Goal: Task Accomplishment & Management: Manage account settings

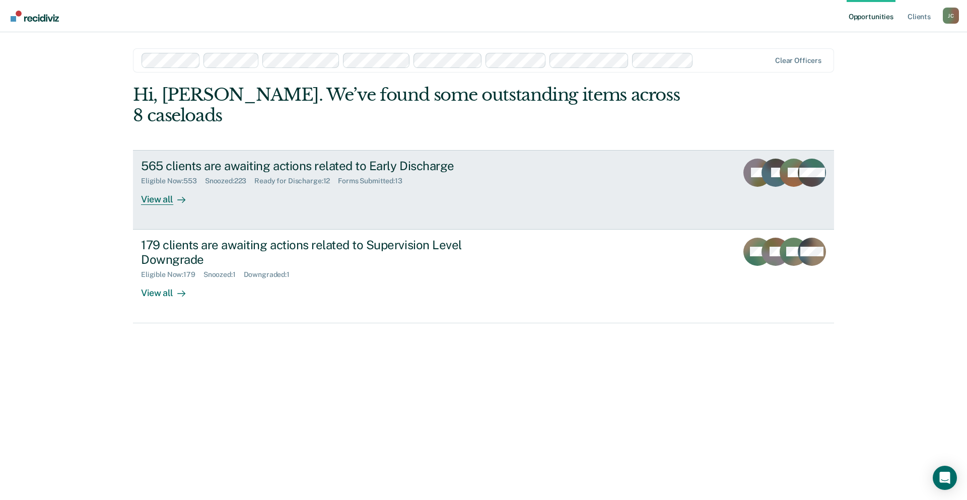
click at [363, 159] on div "565 clients are awaiting actions related to Early Discharge" at bounding box center [317, 166] width 353 height 15
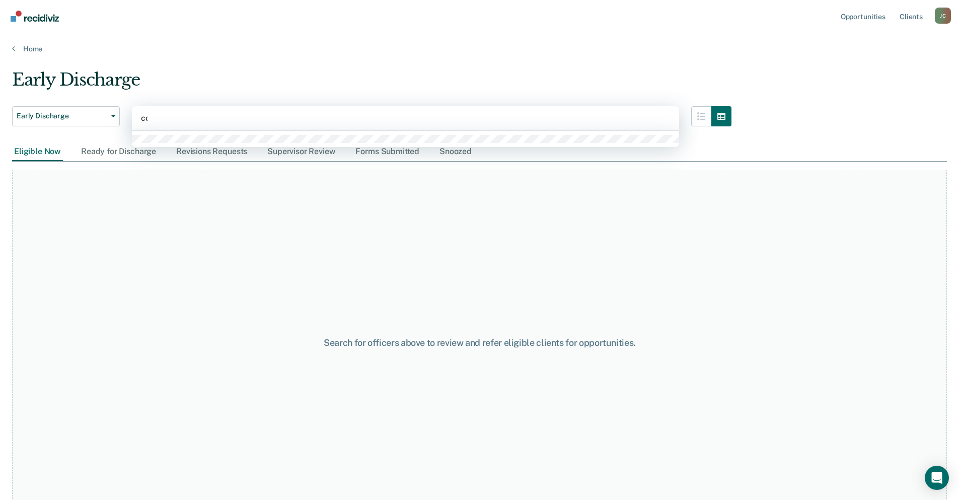
type input "cou"
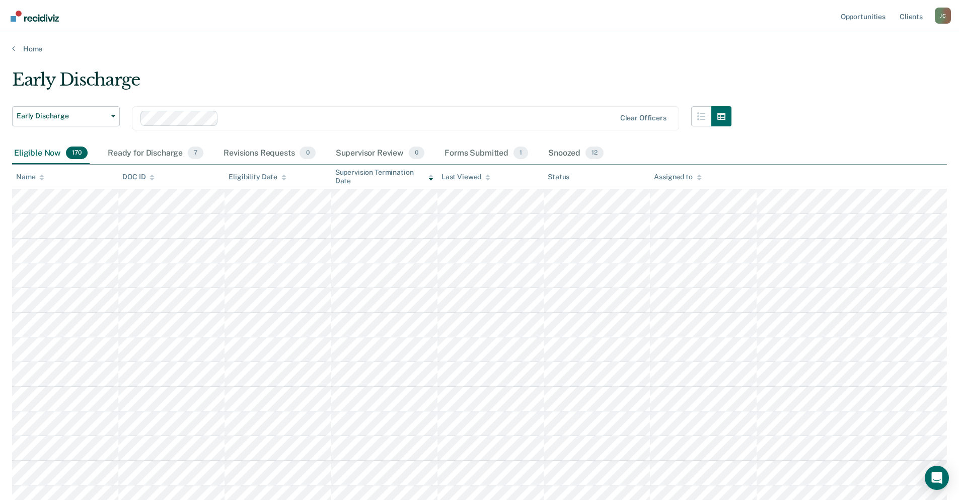
click at [41, 179] on icon at bounding box center [41, 179] width 5 height 3
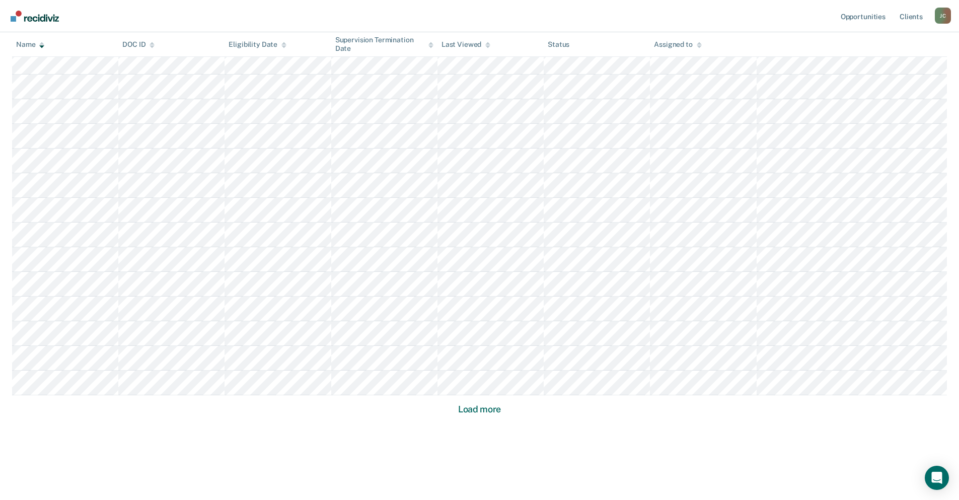
scroll to position [538, 0]
click at [491, 408] on button "Load more" at bounding box center [479, 405] width 49 height 12
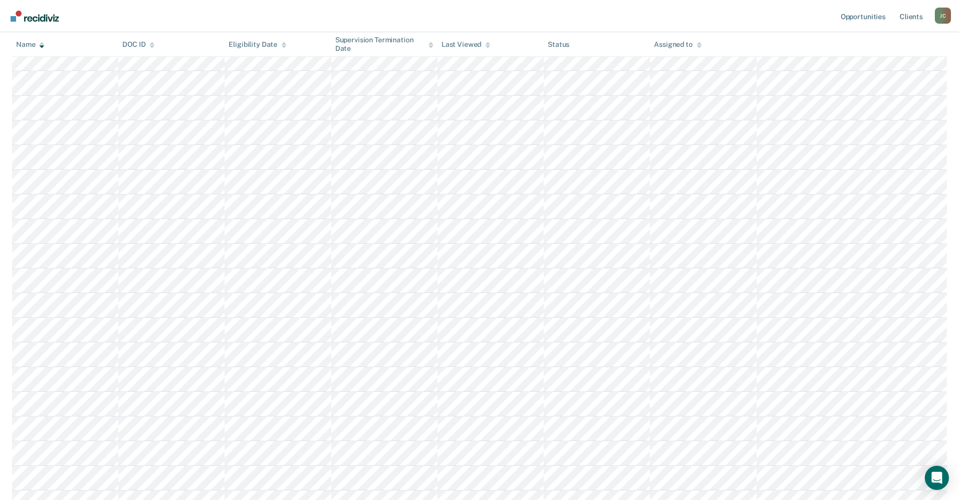
scroll to position [1278, 0]
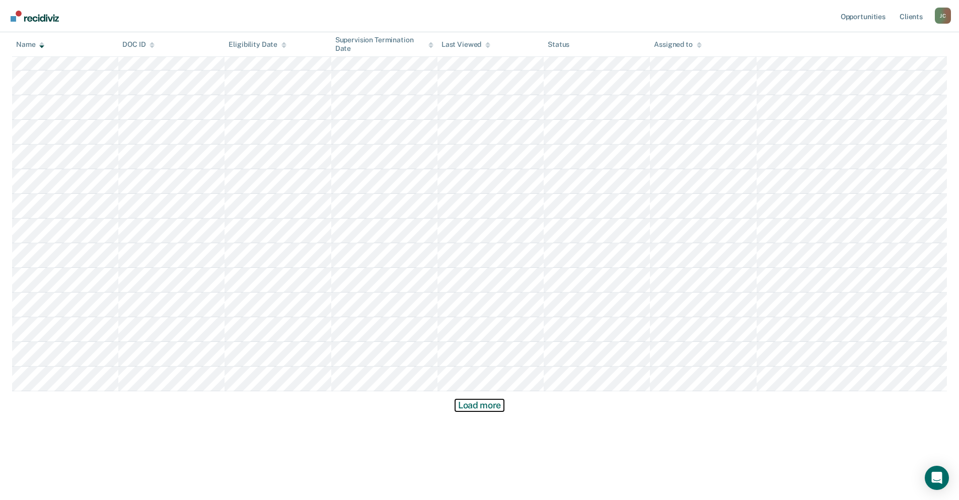
click at [498, 404] on button "Load more" at bounding box center [479, 405] width 49 height 12
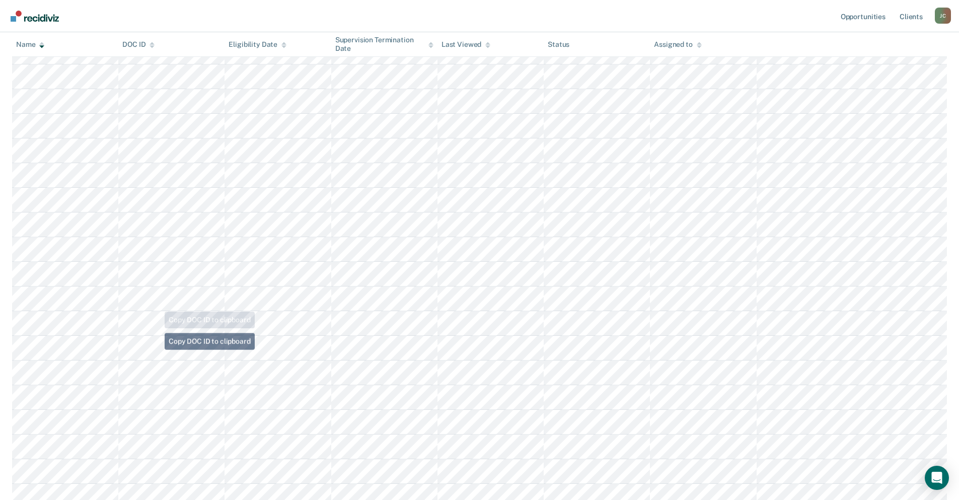
scroll to position [1681, 0]
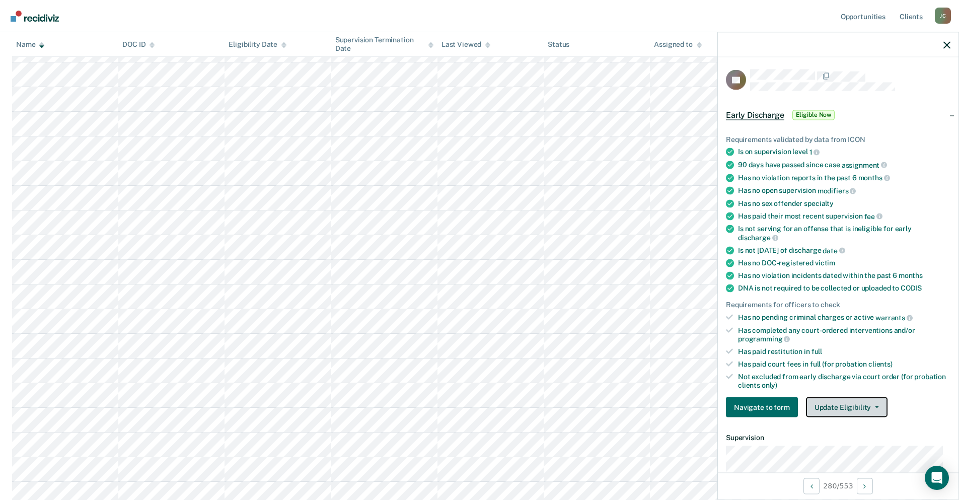
click at [851, 409] on button "Update Eligibility" at bounding box center [847, 407] width 82 height 20
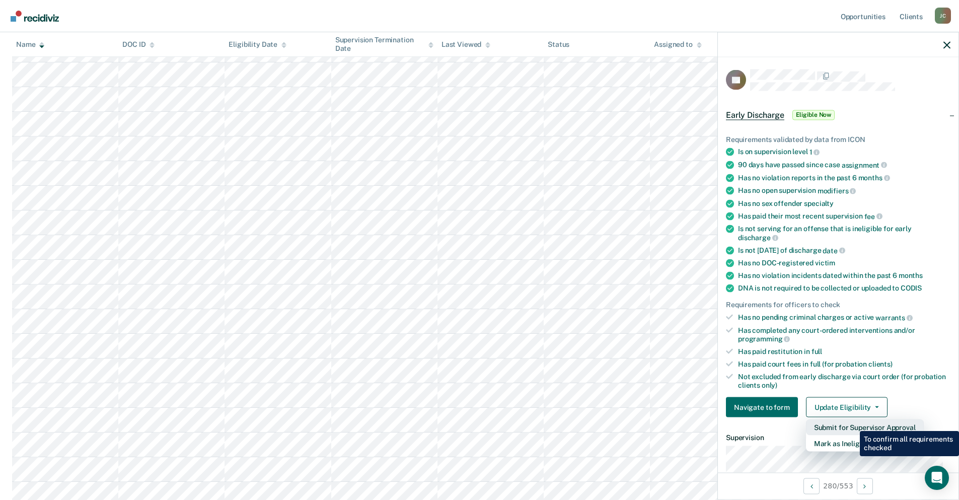
click at [852, 423] on button "Submit for Supervisor Approval" at bounding box center [865, 427] width 118 height 16
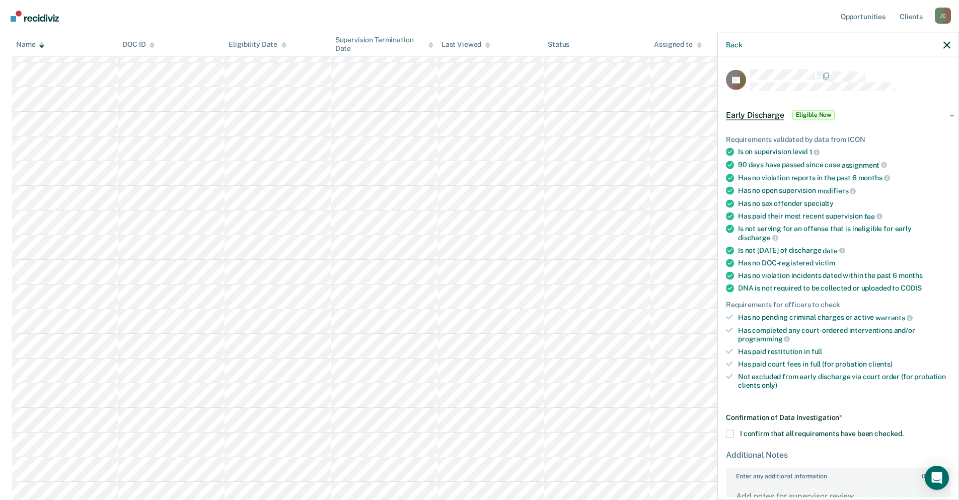
scroll to position [1933, 0]
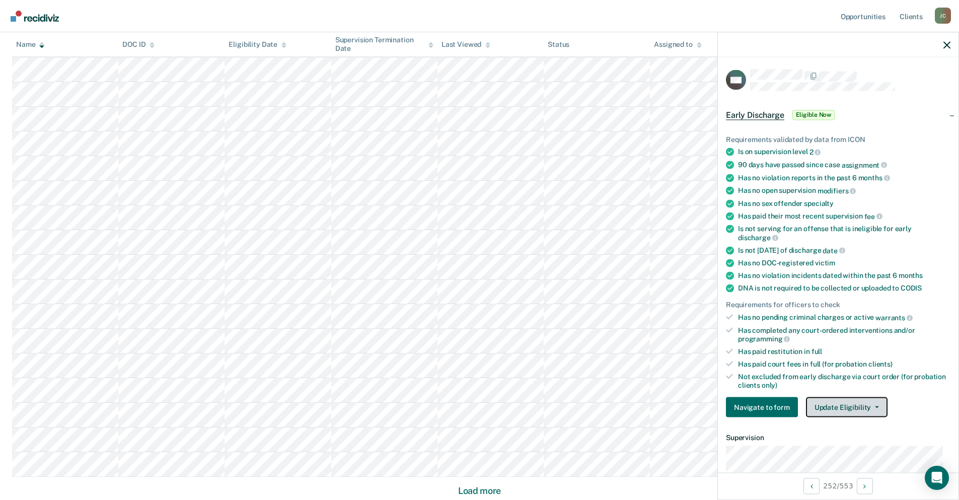
click at [855, 408] on button "Update Eligibility" at bounding box center [847, 407] width 82 height 20
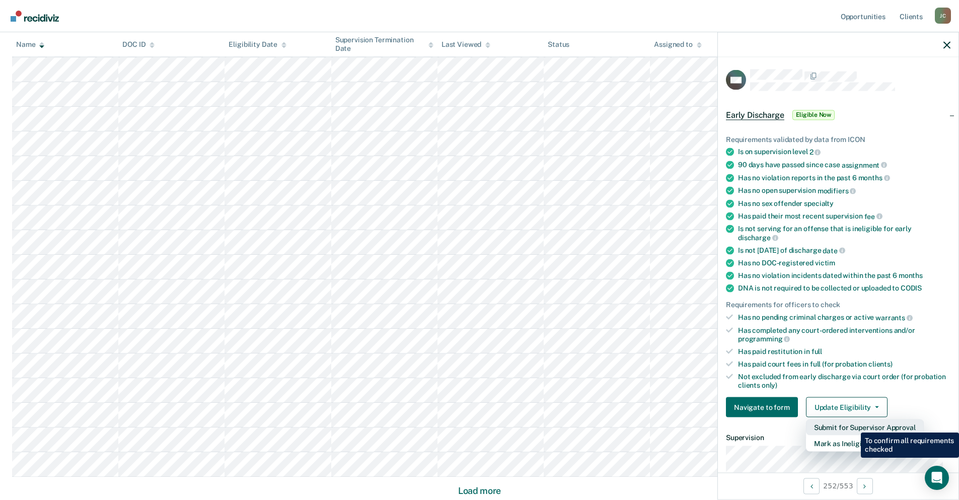
click at [853, 425] on button "Submit for Supervisor Approval" at bounding box center [865, 427] width 118 height 16
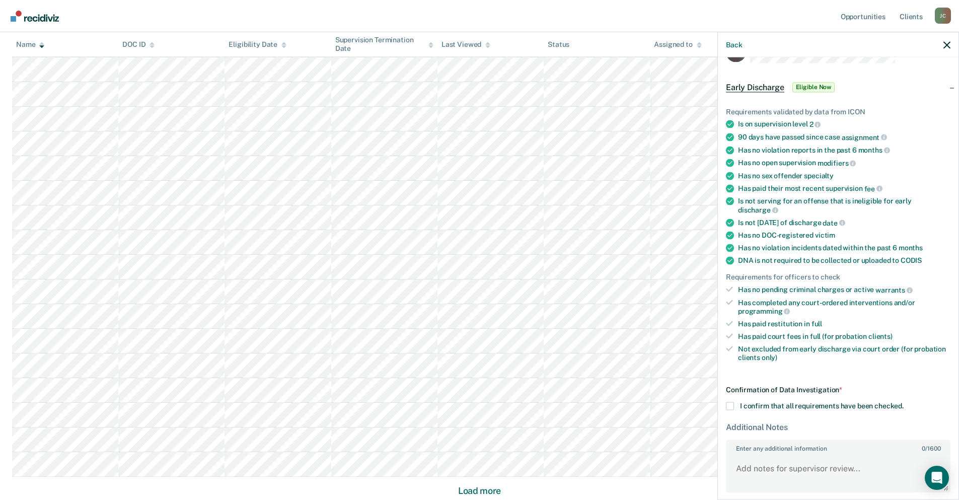
scroll to position [68, 0]
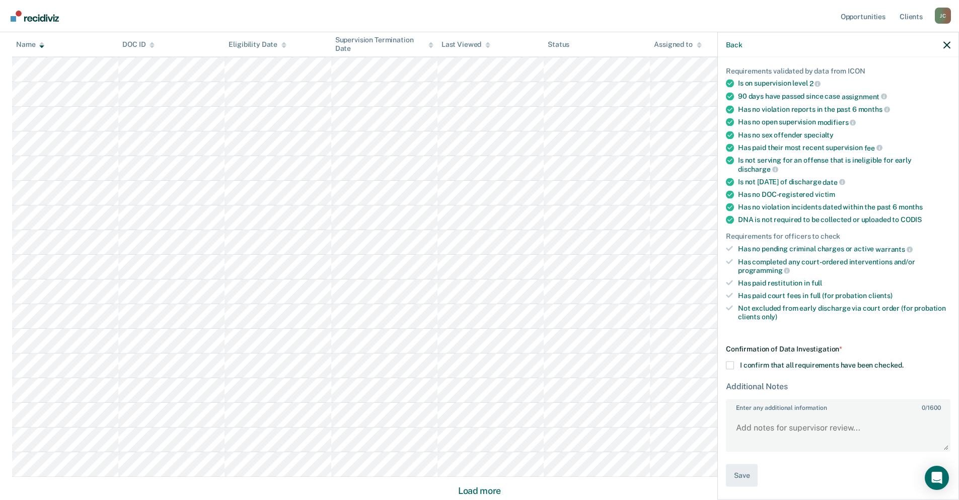
click at [733, 365] on span at bounding box center [730, 366] width 8 height 8
click at [904, 362] on input "I confirm that all requirements have been checked." at bounding box center [904, 362] width 0 height 0
click at [745, 482] on button "Save" at bounding box center [742, 475] width 32 height 23
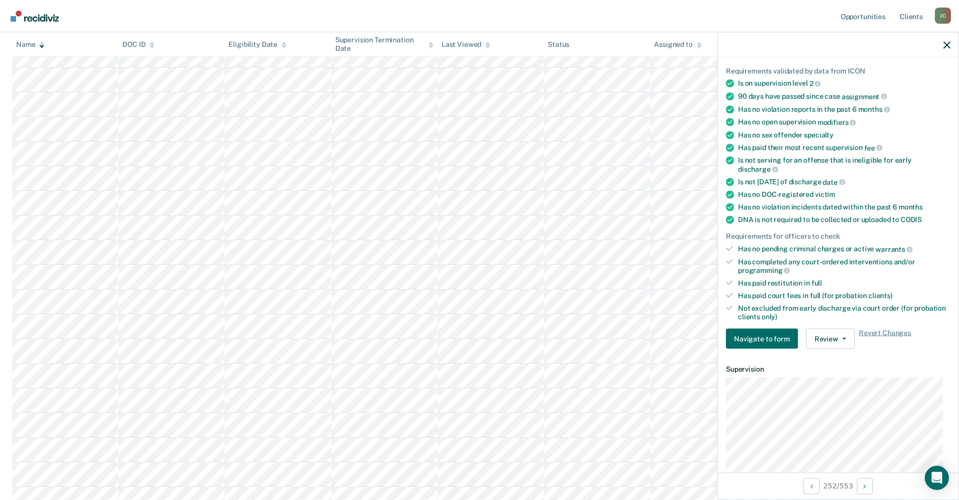
scroll to position [1787, 0]
click at [860, 333] on button "Update Eligibility" at bounding box center [847, 339] width 82 height 20
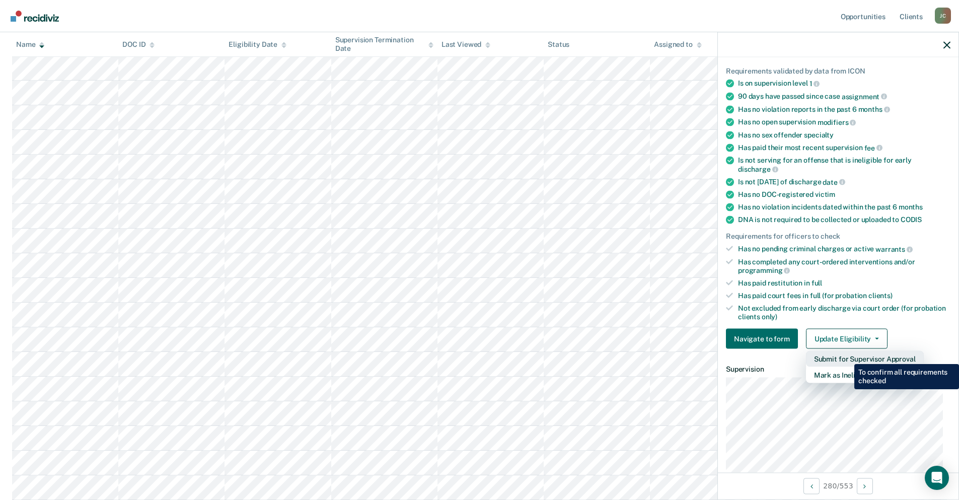
click at [847, 356] on button "Submit for Supervisor Approval" at bounding box center [865, 359] width 118 height 16
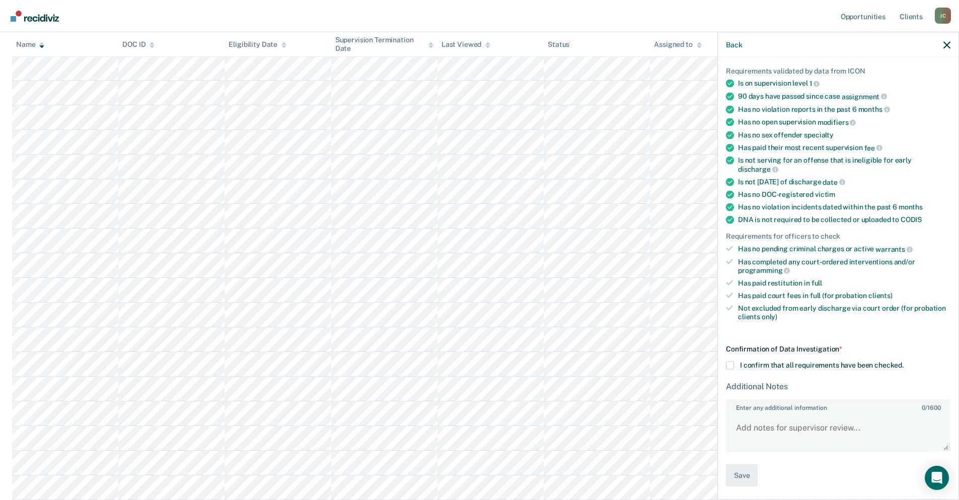
click at [728, 364] on span at bounding box center [730, 366] width 8 height 8
click at [904, 362] on input "I confirm that all requirements have been checked." at bounding box center [904, 362] width 0 height 0
click at [741, 477] on button "Save" at bounding box center [742, 475] width 32 height 23
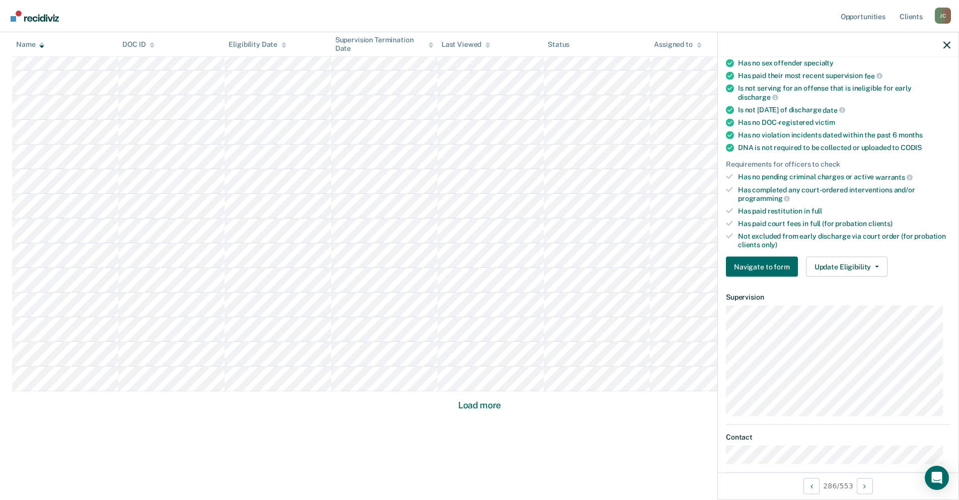
scroll to position [151, 0]
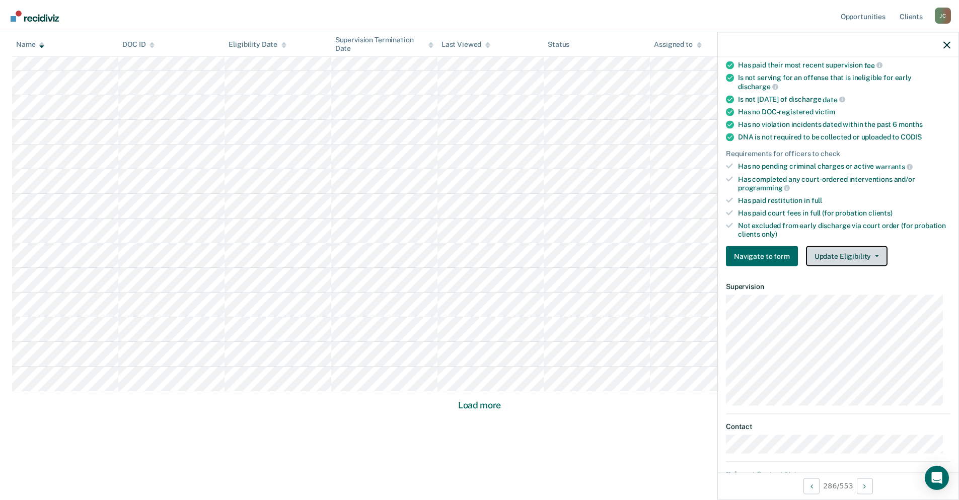
click at [851, 258] on button "Update Eligibility" at bounding box center [847, 256] width 82 height 20
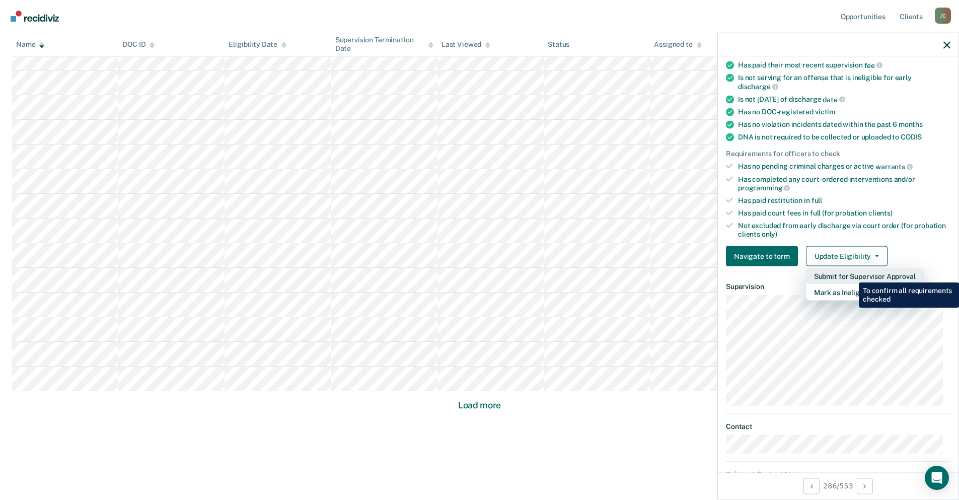
click at [851, 275] on button "Submit for Supervisor Approval" at bounding box center [865, 276] width 118 height 16
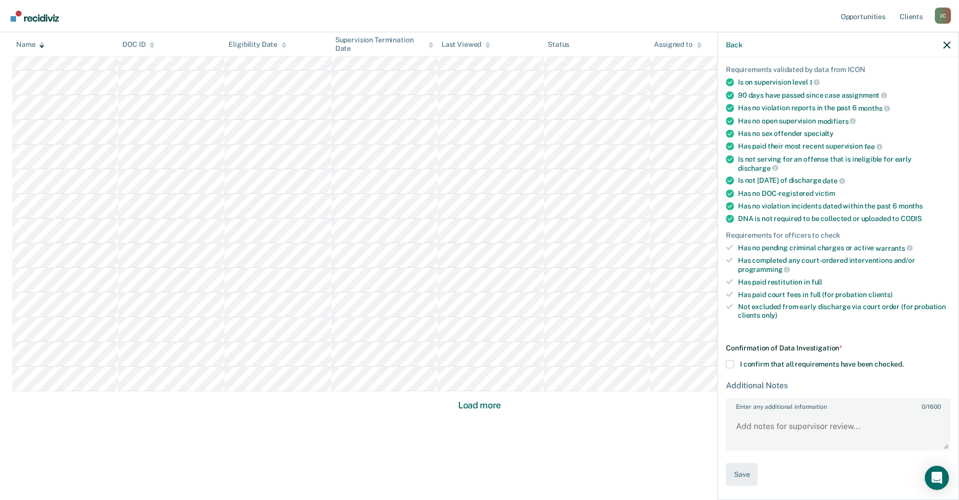
scroll to position [68, 0]
click at [730, 367] on span at bounding box center [730, 366] width 8 height 8
click at [904, 362] on input "I confirm that all requirements have been checked." at bounding box center [904, 362] width 0 height 0
click at [747, 481] on button "Save" at bounding box center [742, 475] width 32 height 23
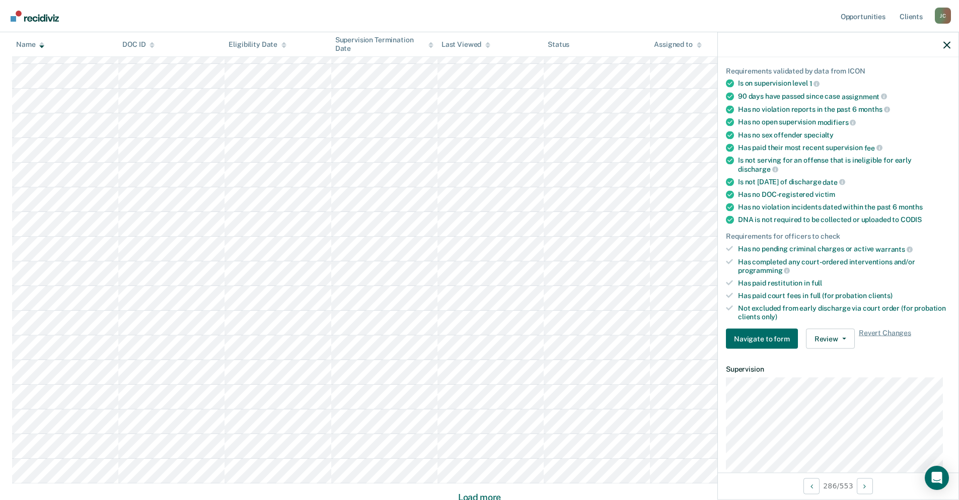
scroll to position [2019, 0]
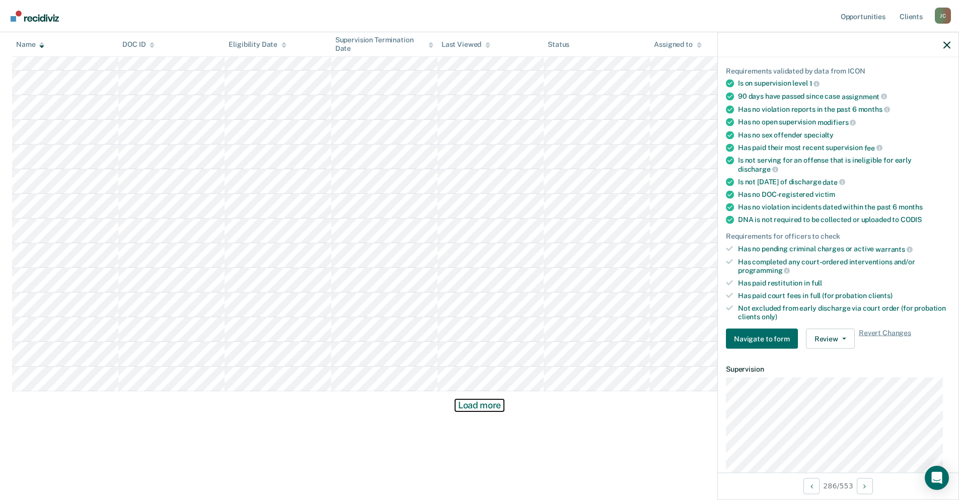
click at [487, 406] on button "Load more" at bounding box center [479, 405] width 49 height 12
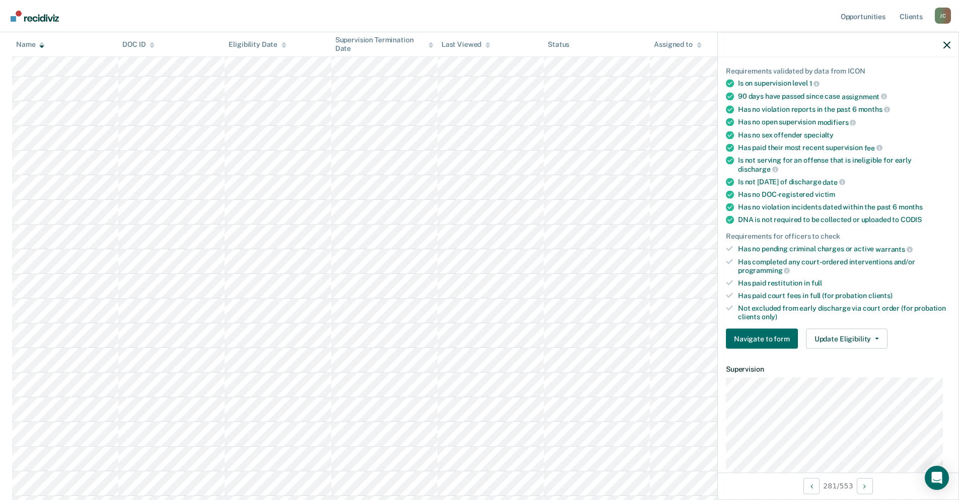
scroll to position [0, 0]
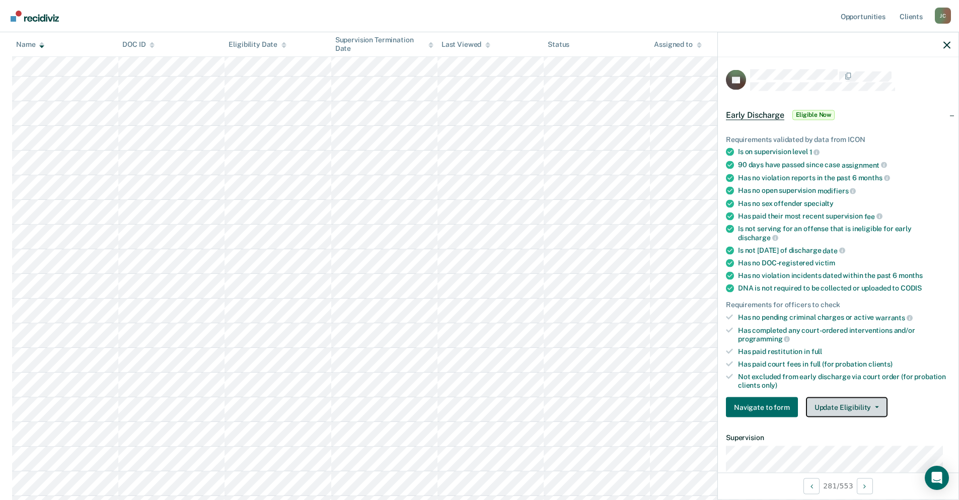
click at [854, 406] on button "Update Eligibility" at bounding box center [847, 407] width 82 height 20
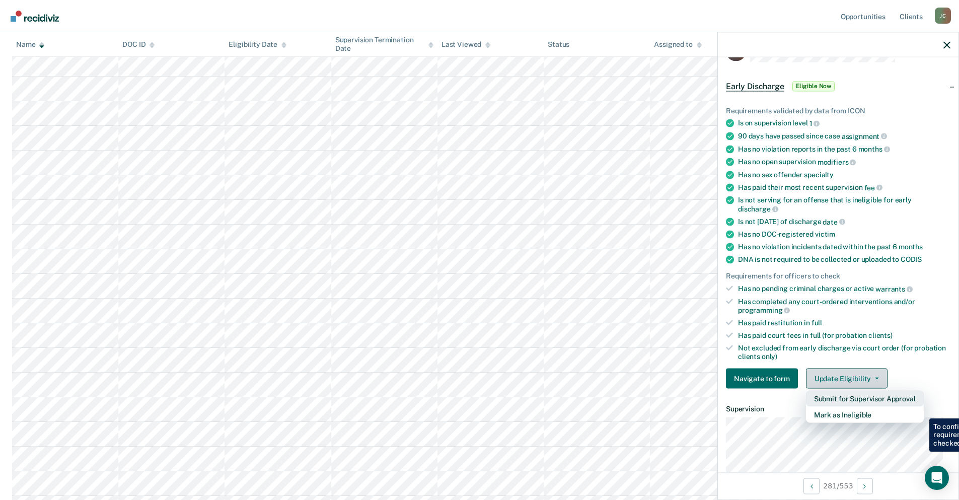
scroll to position [50, 0]
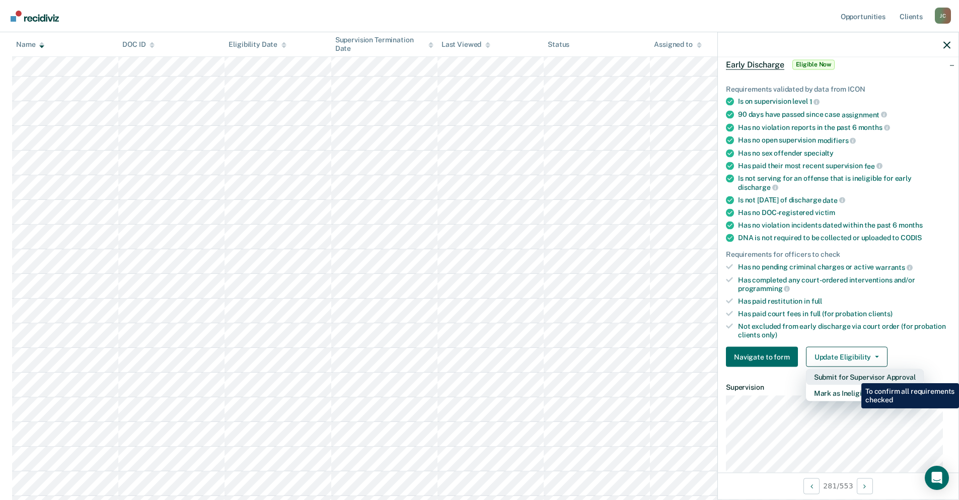
click at [854, 375] on button "Submit for Supervisor Approval" at bounding box center [865, 377] width 118 height 16
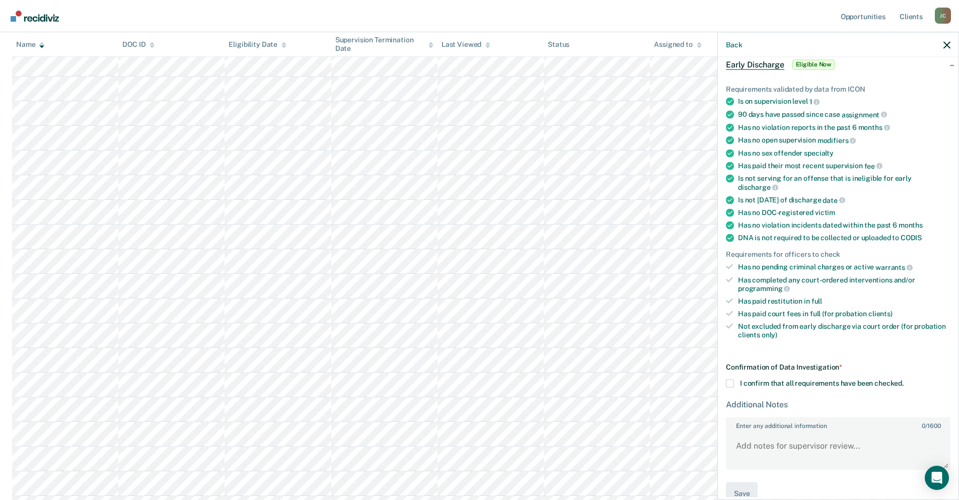
click at [729, 385] on span at bounding box center [730, 384] width 8 height 8
click at [904, 380] on input "I confirm that all requirements have been checked." at bounding box center [904, 380] width 0 height 0
click at [743, 491] on button "Save" at bounding box center [742, 493] width 32 height 23
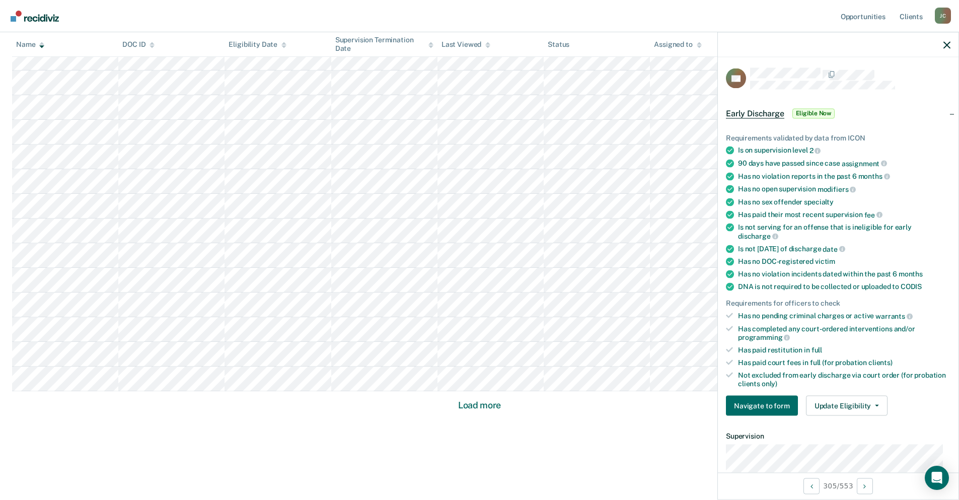
scroll to position [0, 0]
click at [862, 412] on button "Update Eligibility" at bounding box center [847, 407] width 82 height 20
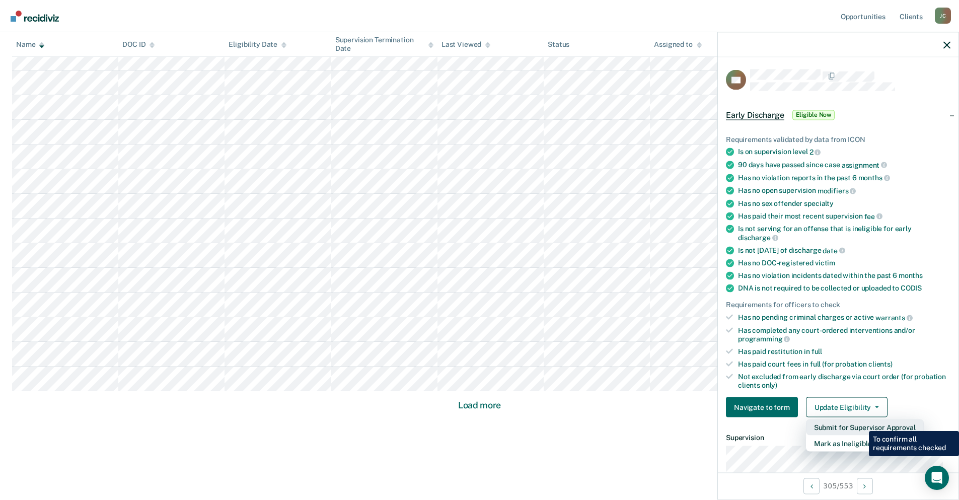
click at [862, 423] on button "Submit for Supervisor Approval" at bounding box center [865, 427] width 118 height 16
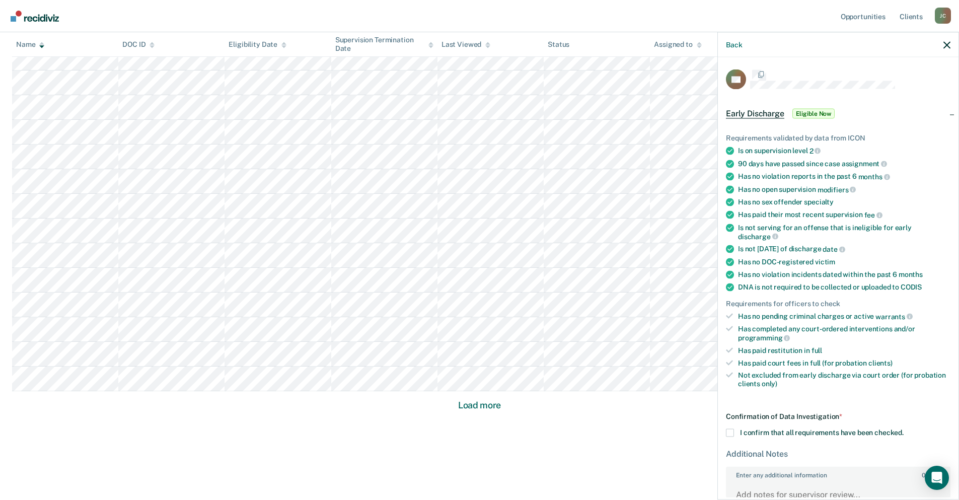
scroll to position [68, 0]
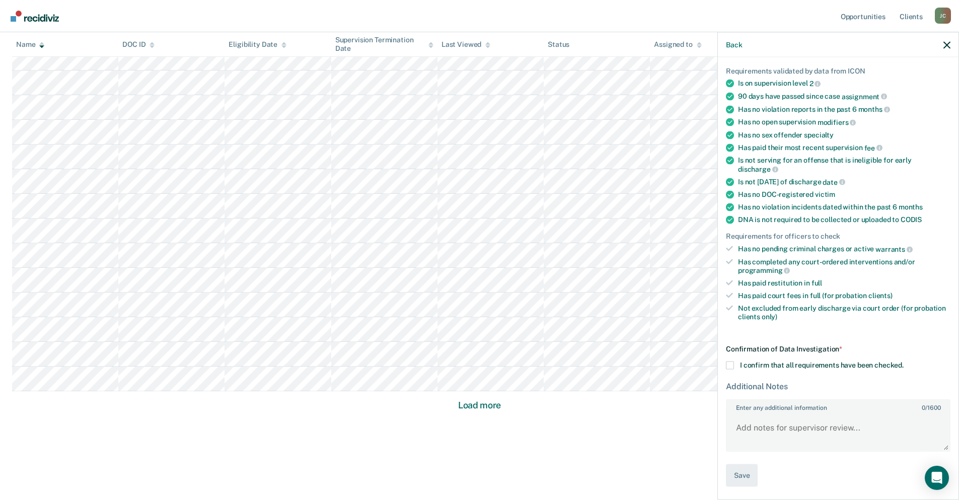
click at [730, 367] on span at bounding box center [730, 366] width 8 height 8
click at [904, 362] on input "I confirm that all requirements have been checked." at bounding box center [904, 362] width 0 height 0
click at [744, 474] on button "Save" at bounding box center [742, 475] width 32 height 23
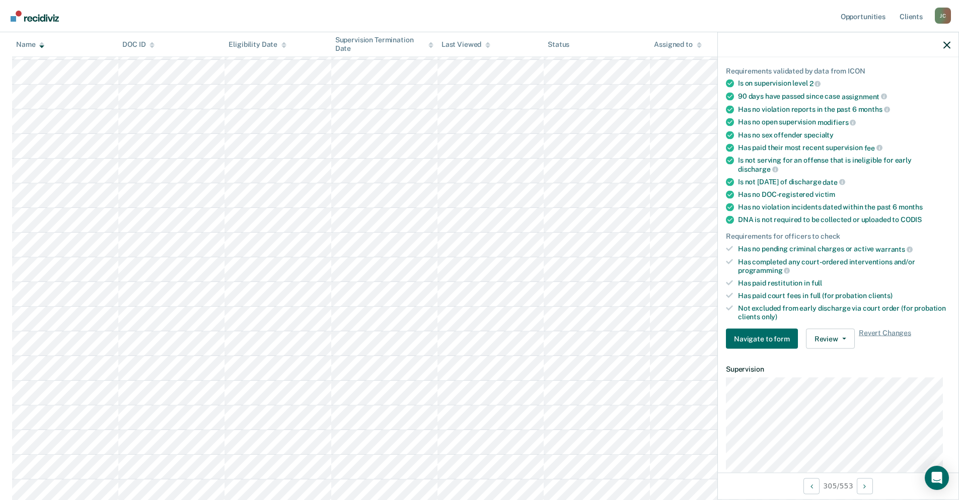
scroll to position [2759, 0]
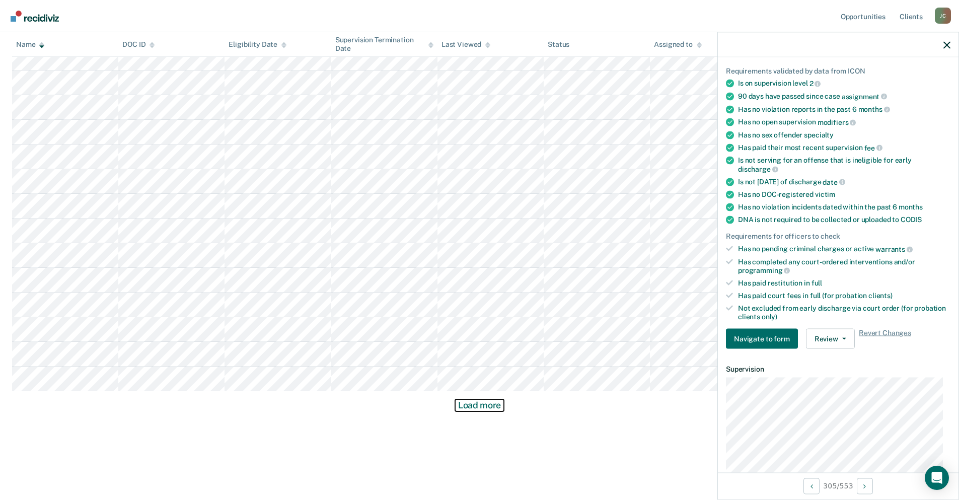
click at [463, 401] on button "Load more" at bounding box center [479, 405] width 49 height 12
click at [480, 404] on button "Load more" at bounding box center [479, 405] width 49 height 12
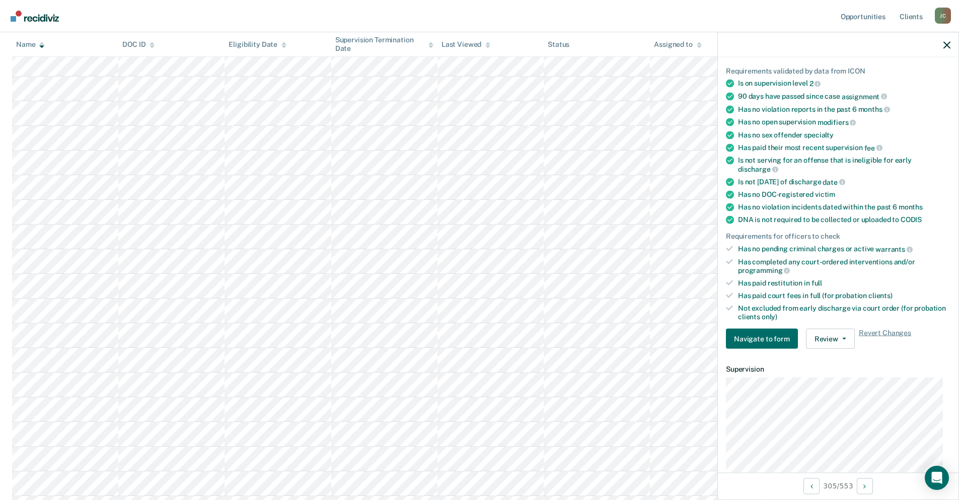
scroll to position [3631, 0]
click at [947, 43] on icon "button" at bounding box center [947, 44] width 7 height 7
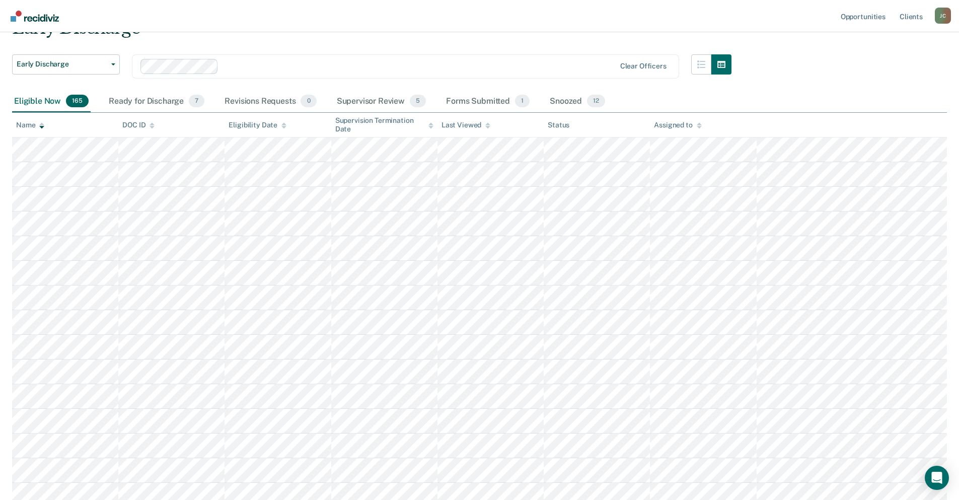
scroll to position [47, 0]
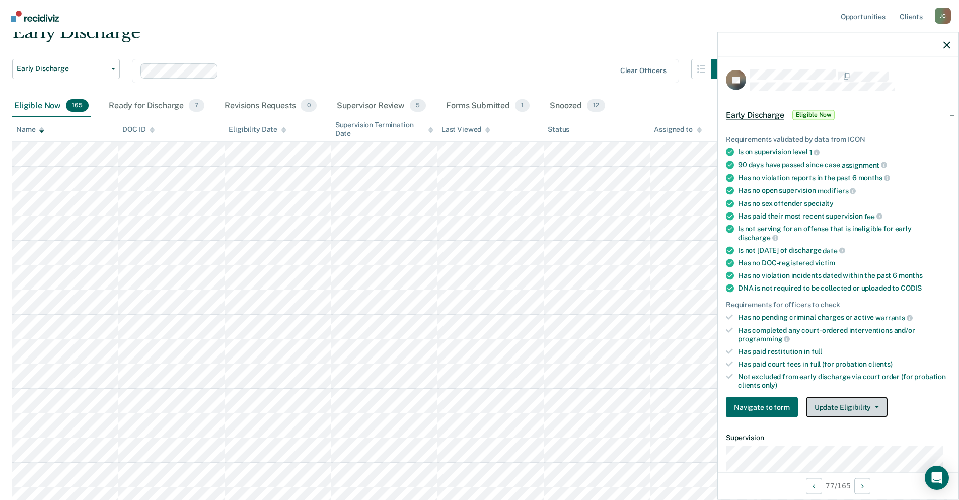
click at [853, 405] on button "Update Eligibility" at bounding box center [847, 407] width 82 height 20
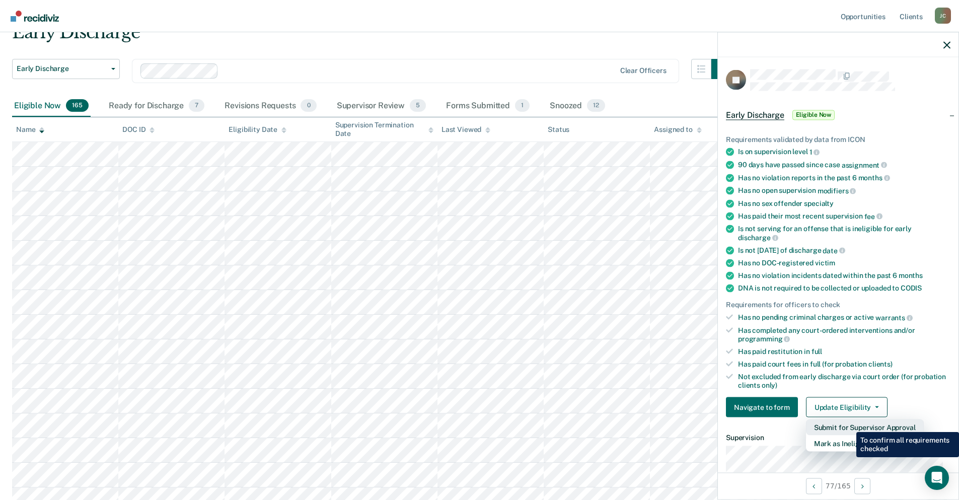
click at [849, 424] on button "Submit for Supervisor Approval" at bounding box center [865, 427] width 118 height 16
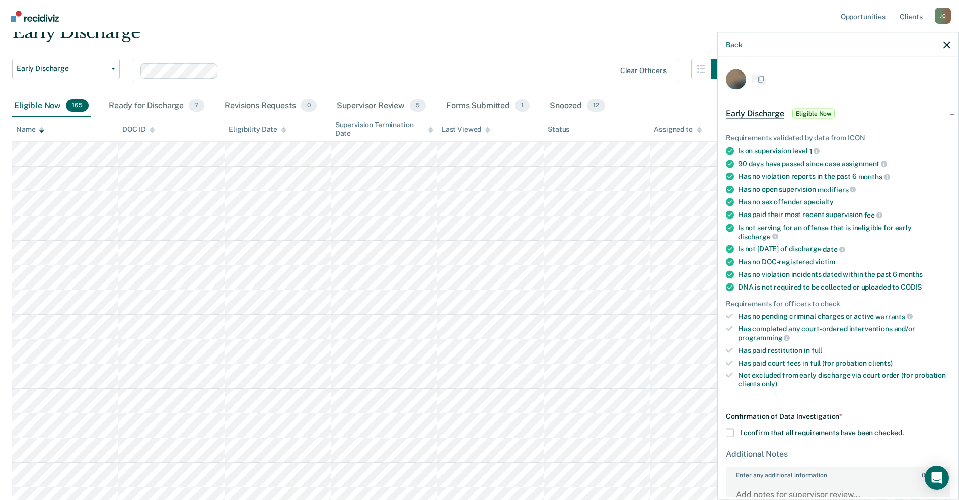
click at [731, 436] on span at bounding box center [730, 433] width 8 height 8
click at [904, 429] on input "I confirm that all requirements have been checked." at bounding box center [904, 429] width 0 height 0
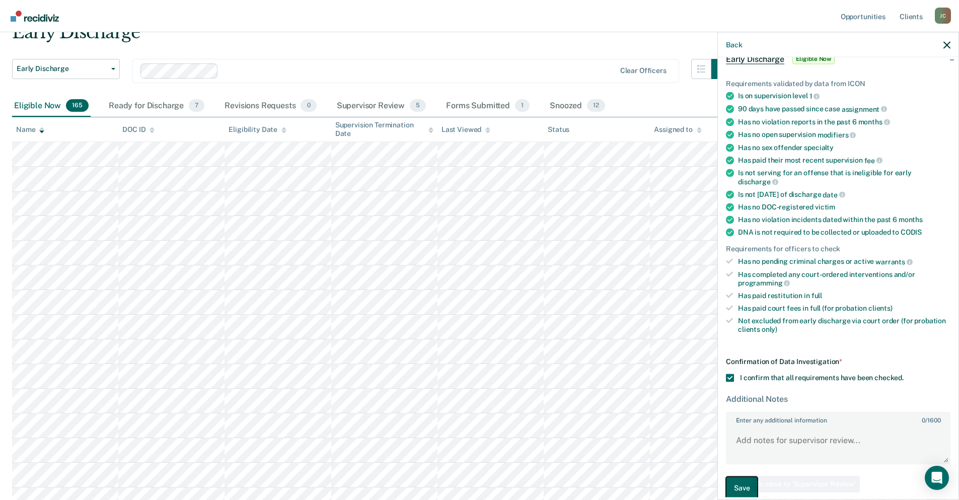
click at [744, 477] on button "Save" at bounding box center [742, 488] width 32 height 23
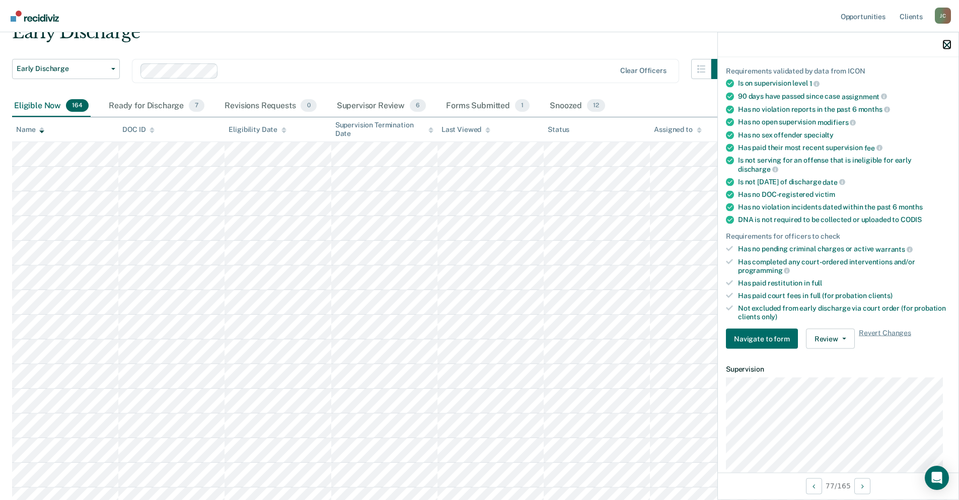
click at [950, 45] on icon "button" at bounding box center [947, 44] width 7 height 7
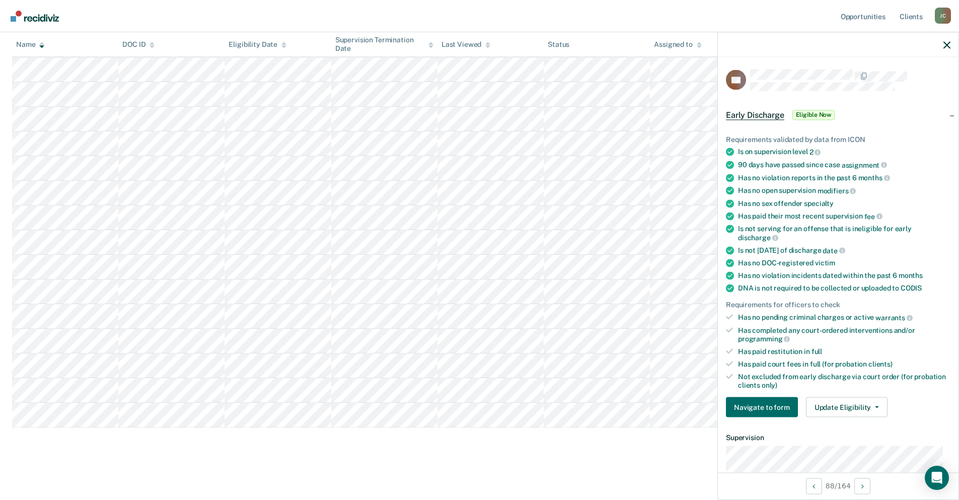
scroll to position [50, 0]
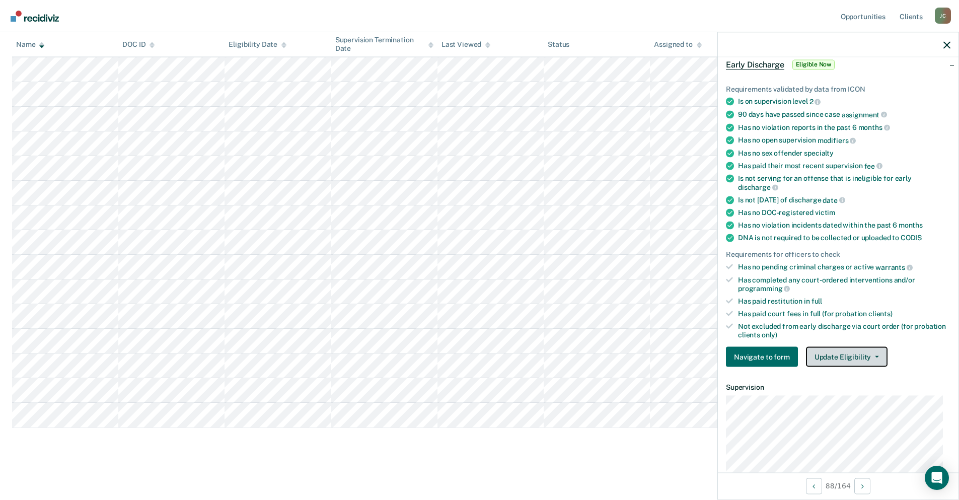
click at [849, 359] on button "Update Eligibility" at bounding box center [847, 357] width 82 height 20
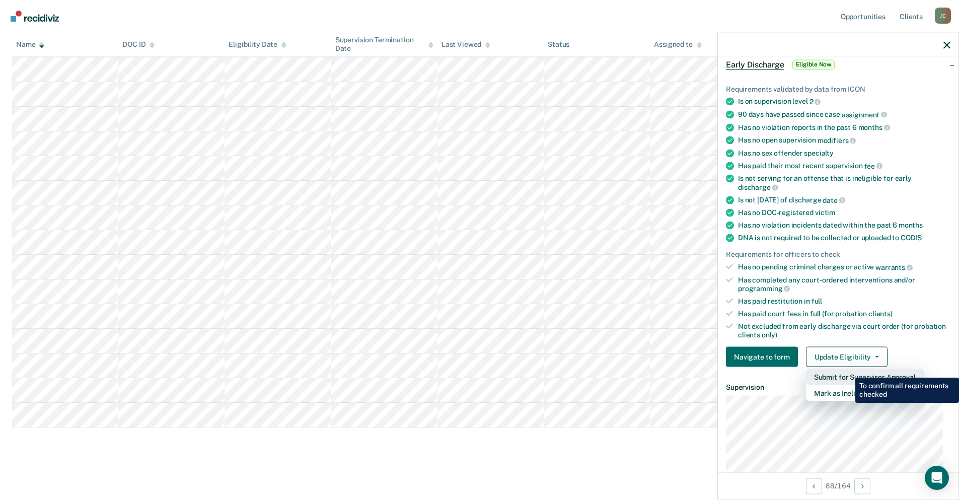
click at [848, 370] on button "Submit for Supervisor Approval" at bounding box center [865, 377] width 118 height 16
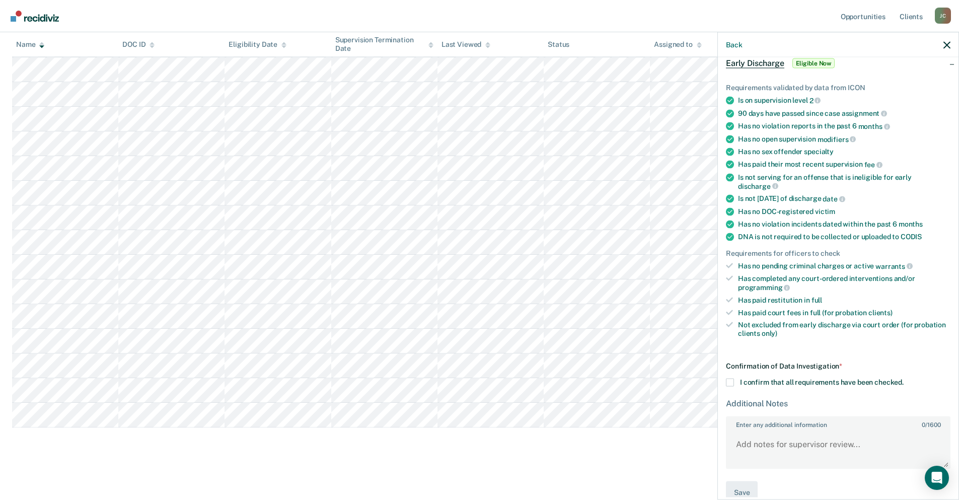
click at [729, 381] on span at bounding box center [730, 382] width 8 height 8
click at [904, 378] on input "I confirm that all requirements have been checked." at bounding box center [904, 378] width 0 height 0
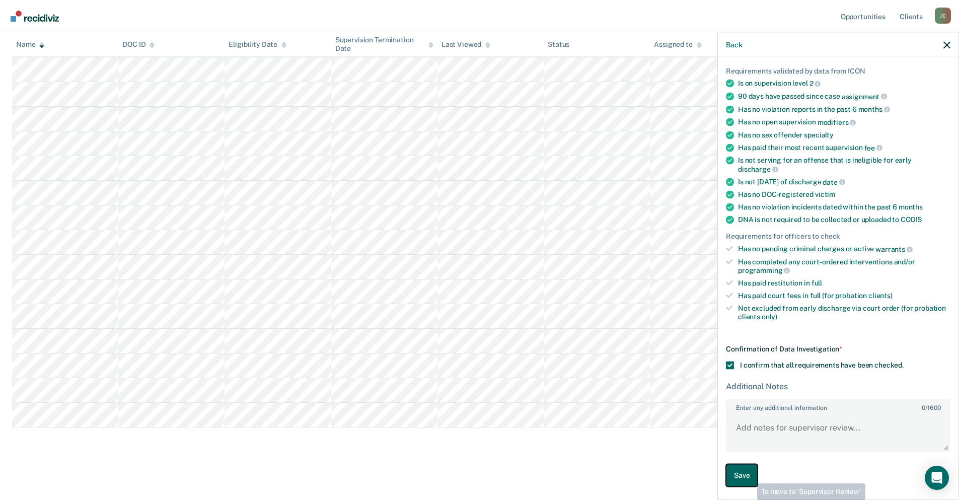
click at [750, 476] on button "Save" at bounding box center [742, 475] width 32 height 23
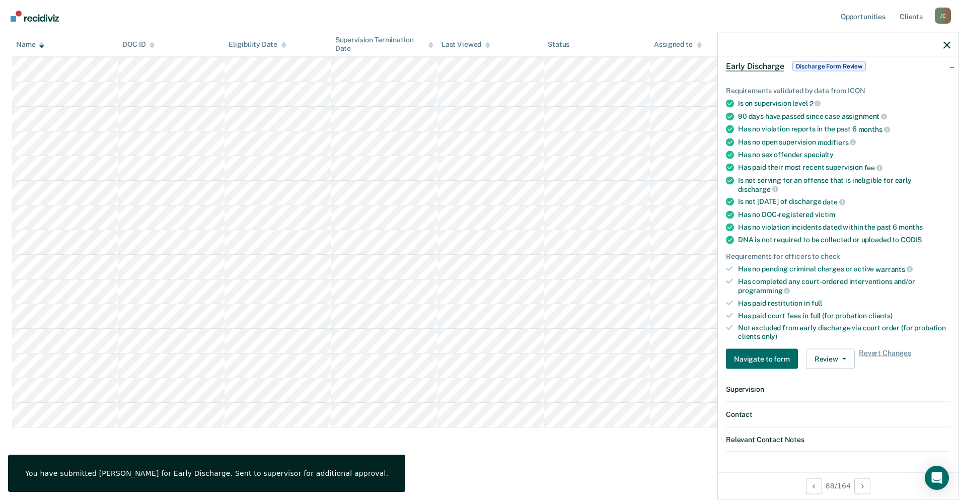
scroll to position [354, 0]
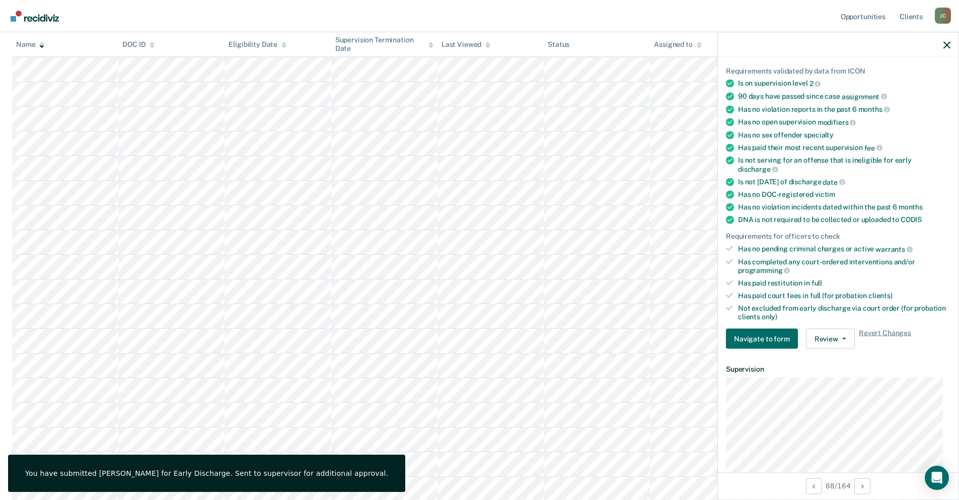
click at [951, 46] on div at bounding box center [838, 44] width 241 height 25
click at [948, 43] on icon "button" at bounding box center [947, 44] width 7 height 7
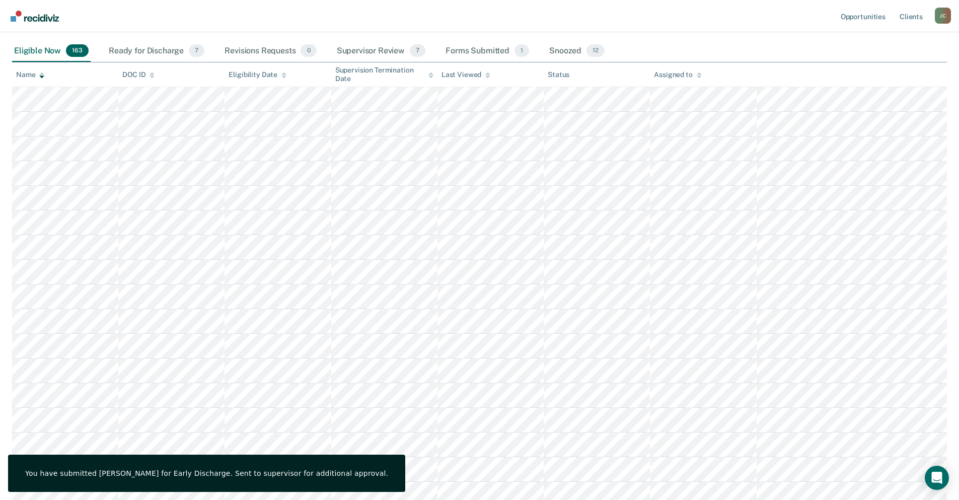
scroll to position [0, 0]
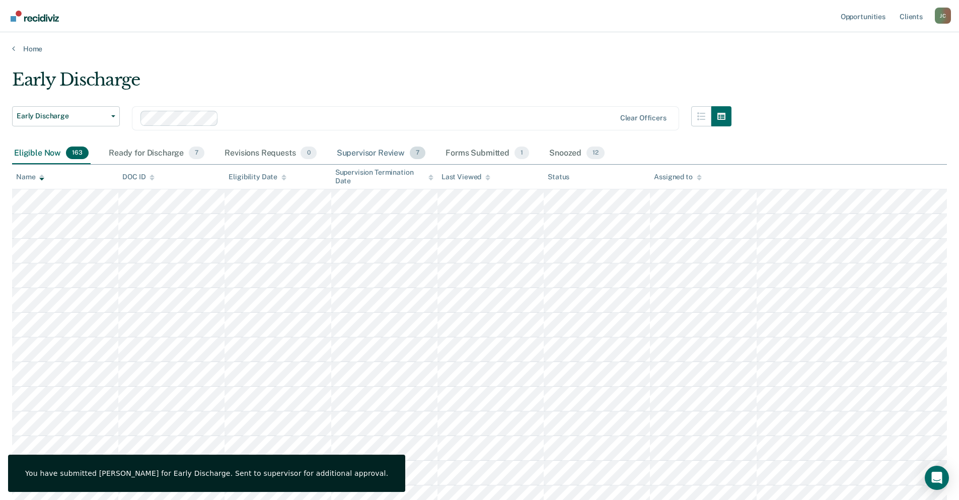
click at [396, 146] on div "Supervisor Review 7" at bounding box center [381, 153] width 93 height 22
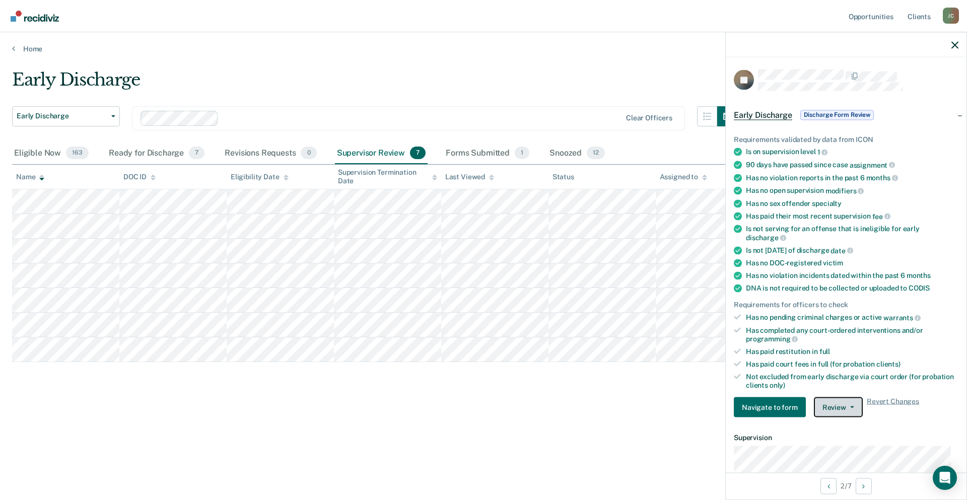
click at [841, 406] on button "Review" at bounding box center [838, 407] width 49 height 20
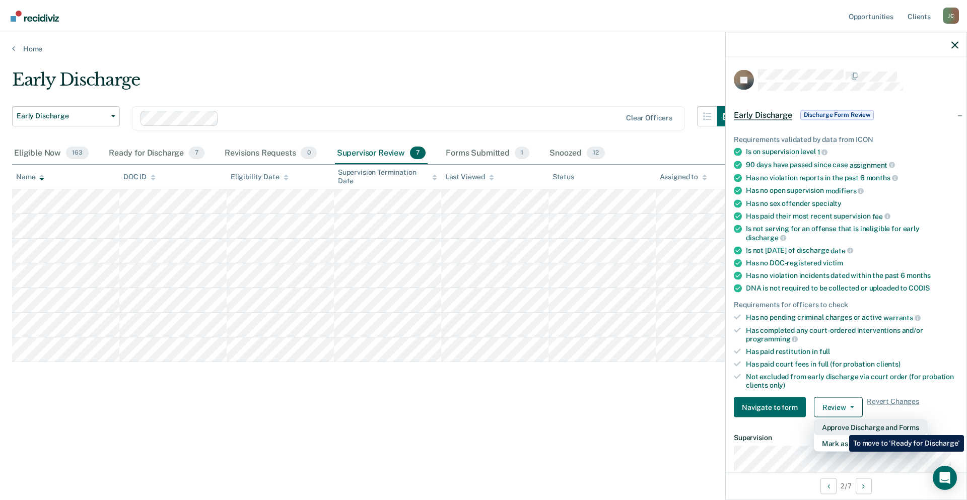
click at [841, 427] on button "Approve Discharge and Forms" at bounding box center [870, 427] width 113 height 16
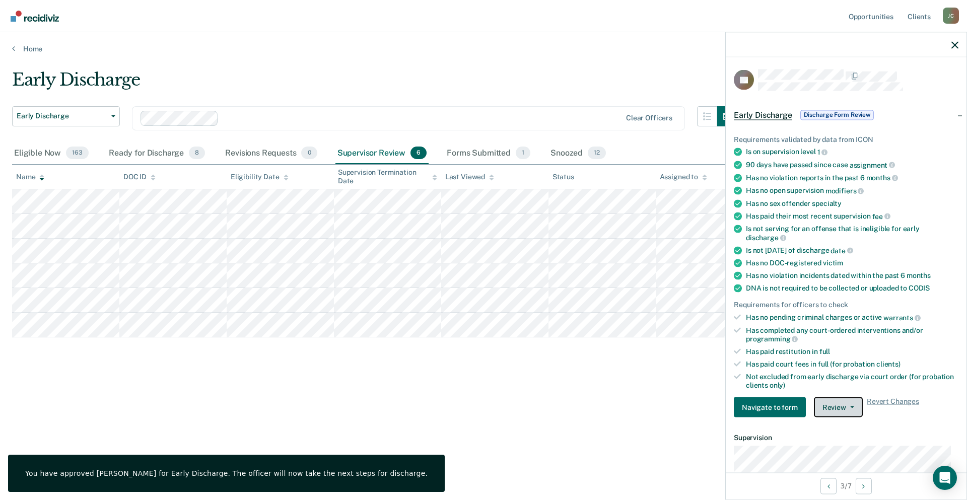
click at [828, 405] on button "Review" at bounding box center [838, 407] width 49 height 20
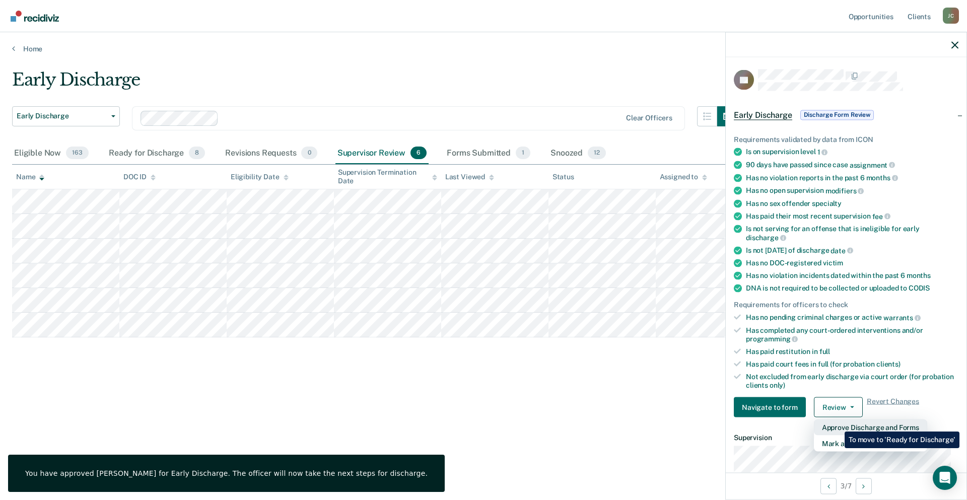
click at [837, 424] on button "Approve Discharge and Forms" at bounding box center [870, 427] width 113 height 16
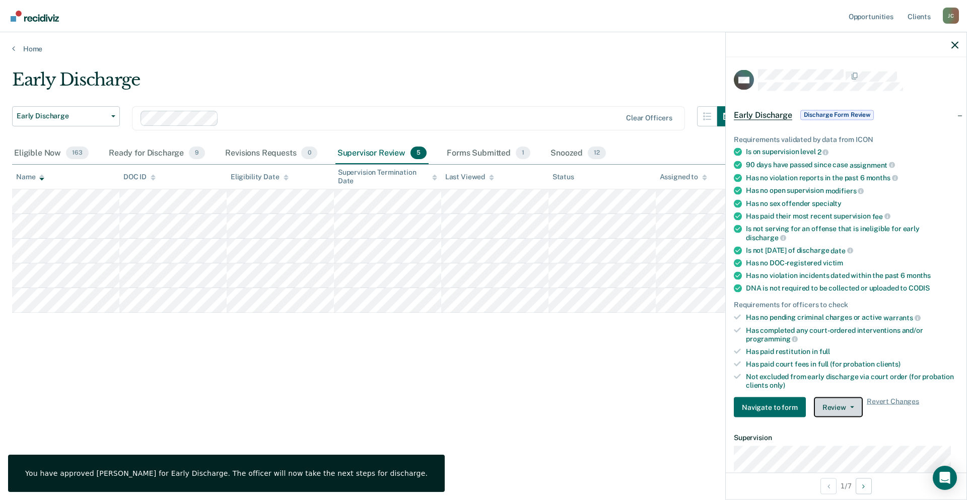
click at [826, 404] on button "Review" at bounding box center [838, 407] width 49 height 20
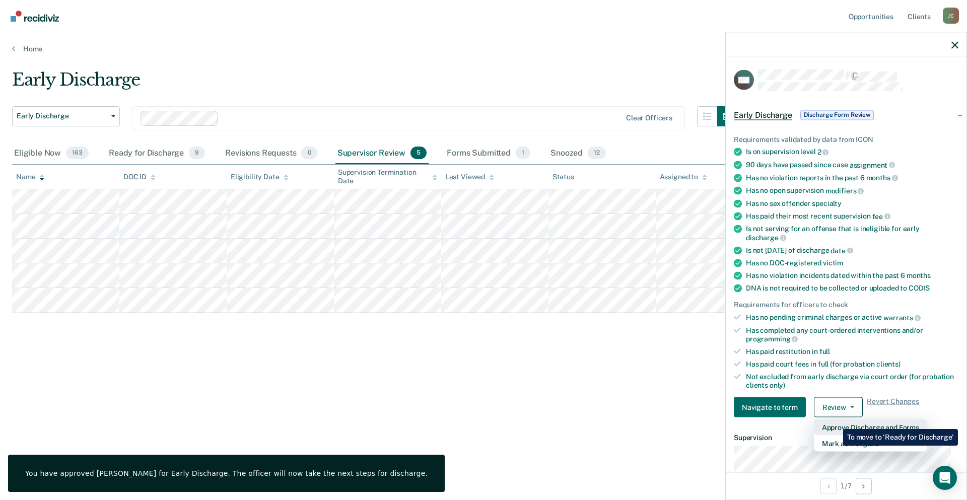
click at [835, 421] on button "Approve Discharge and Forms" at bounding box center [870, 427] width 113 height 16
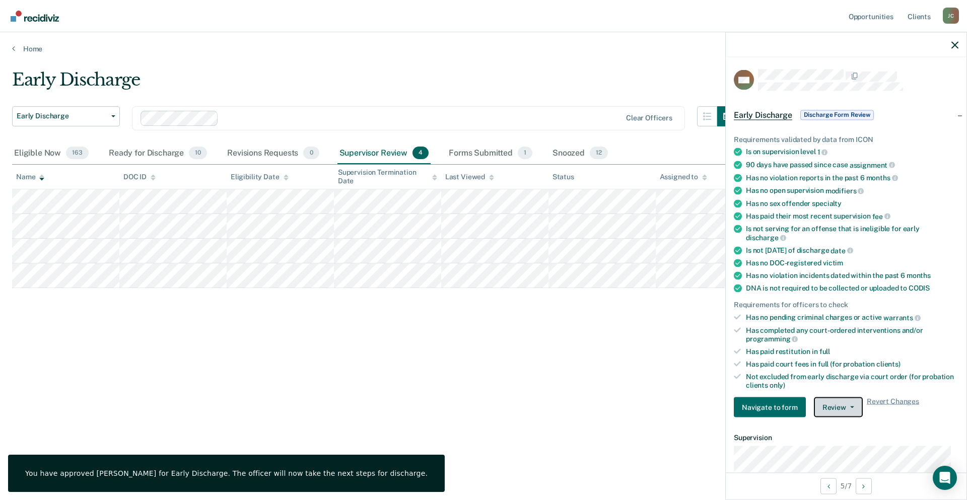
click at [838, 408] on button "Review" at bounding box center [838, 407] width 49 height 20
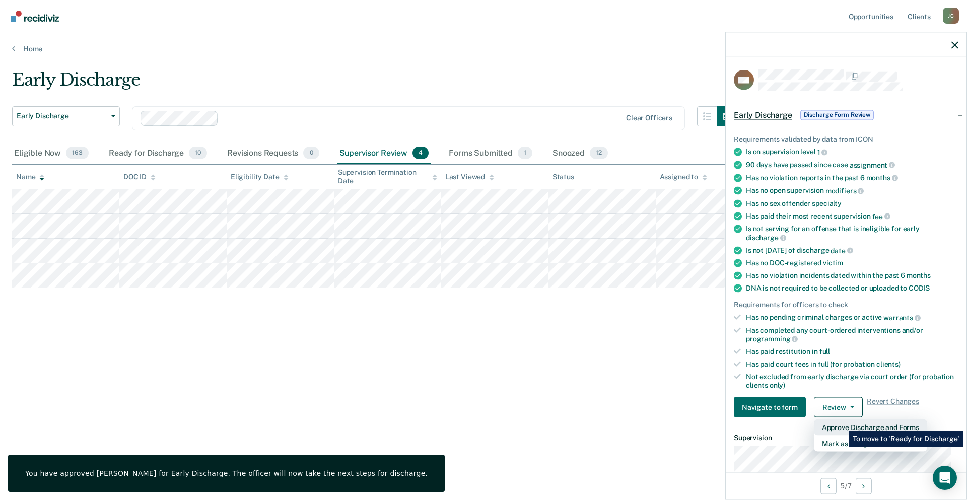
click at [841, 423] on button "Approve Discharge and Forms" at bounding box center [870, 427] width 113 height 16
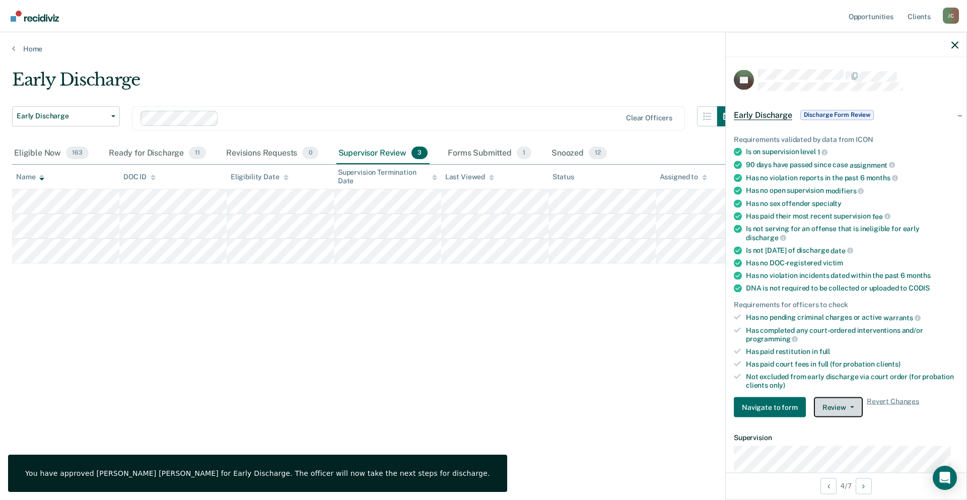
click at [839, 406] on button "Review" at bounding box center [838, 407] width 49 height 20
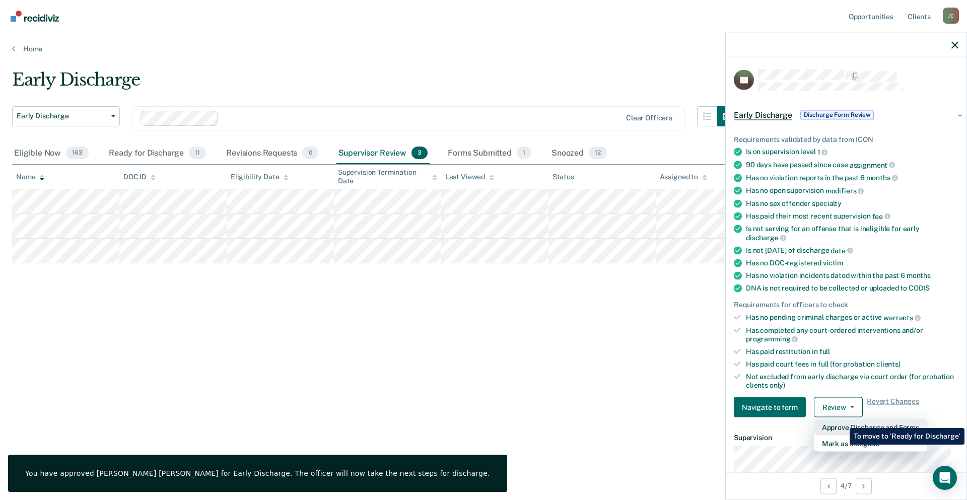
click at [842, 420] on button "Approve Discharge and Forms" at bounding box center [870, 427] width 113 height 16
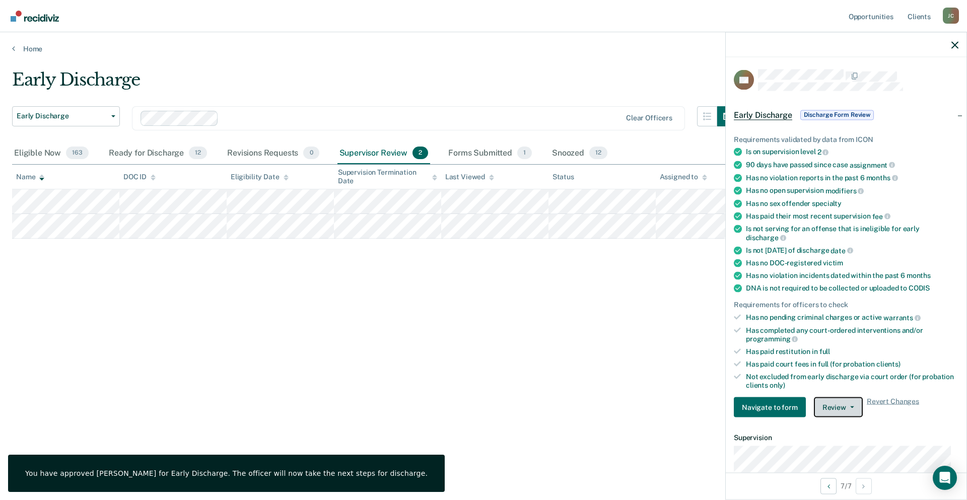
click at [834, 410] on button "Review" at bounding box center [838, 407] width 49 height 20
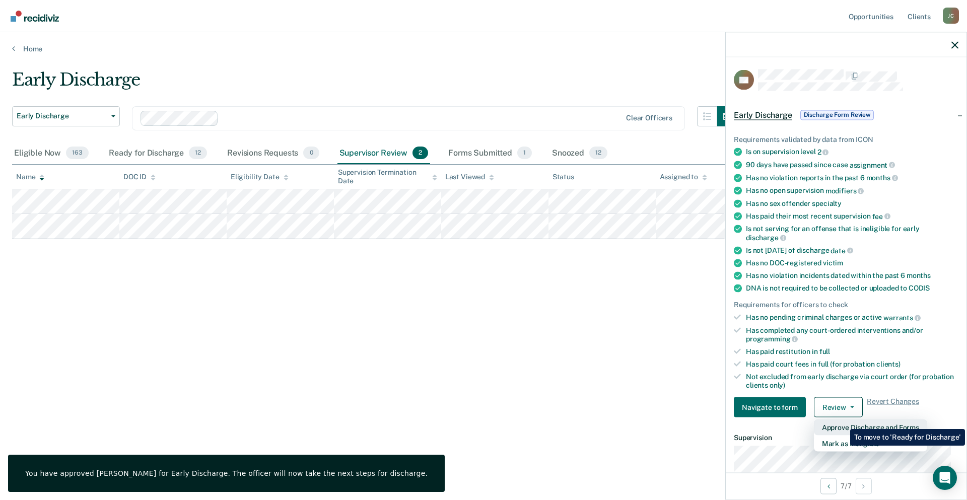
click at [842, 421] on button "Approve Discharge and Forms" at bounding box center [870, 427] width 113 height 16
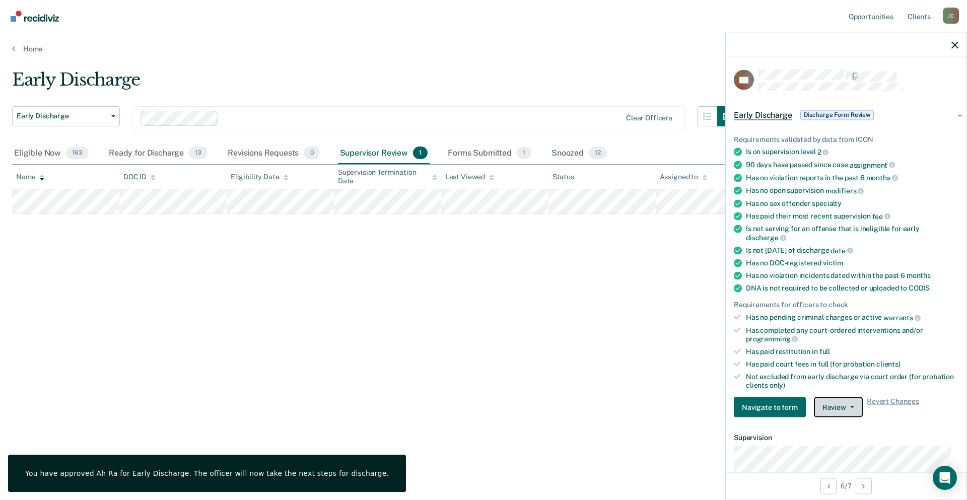
click at [846, 406] on span "button" at bounding box center [850, 407] width 8 height 2
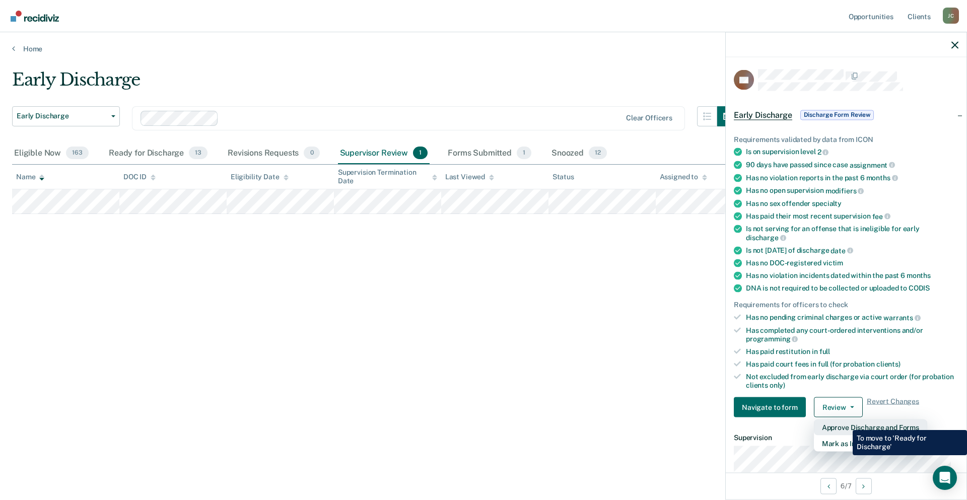
click at [845, 422] on button "Approve Discharge and Forms" at bounding box center [870, 427] width 113 height 16
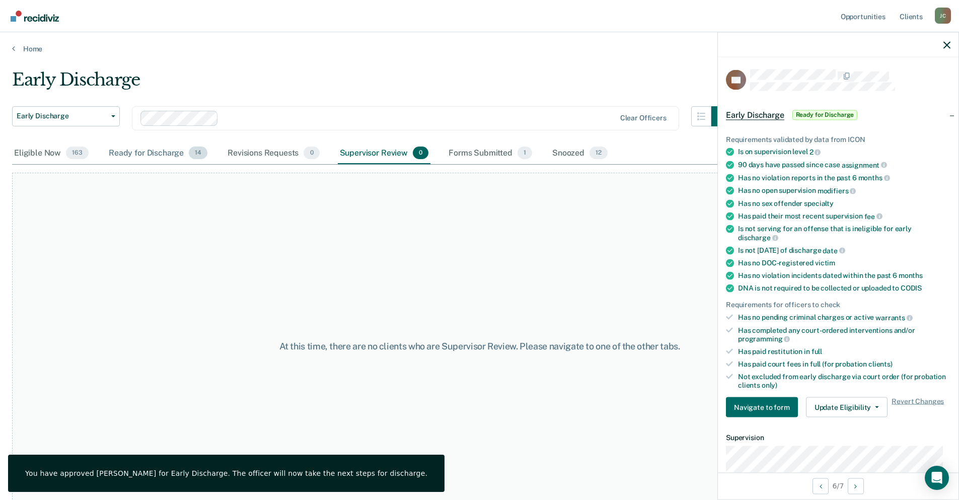
click at [167, 155] on div "Ready for Discharge 14" at bounding box center [158, 153] width 103 height 22
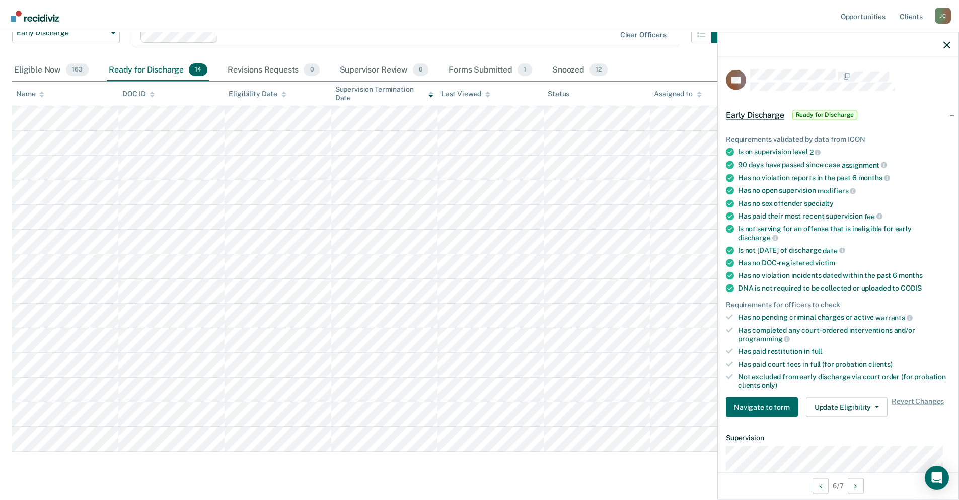
scroll to position [57, 0]
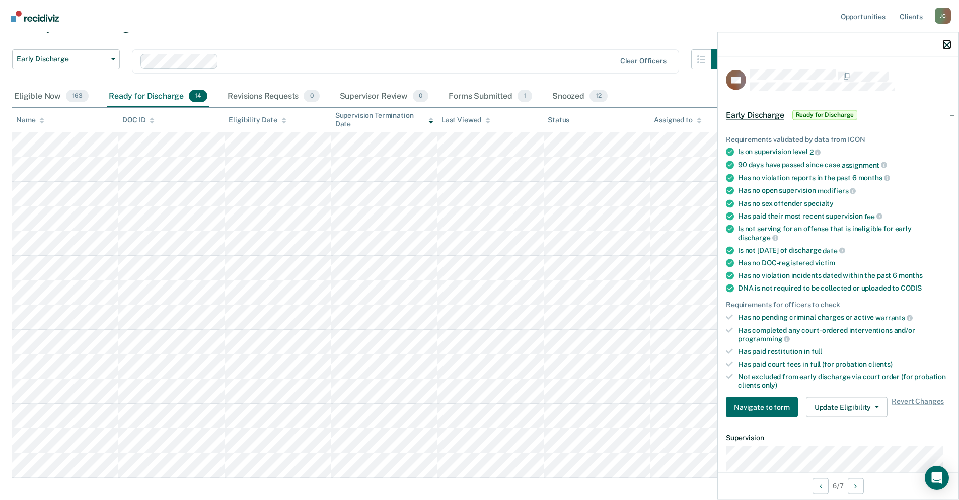
click at [950, 48] on icon "button" at bounding box center [947, 44] width 7 height 7
